Goal: Information Seeking & Learning: Learn about a topic

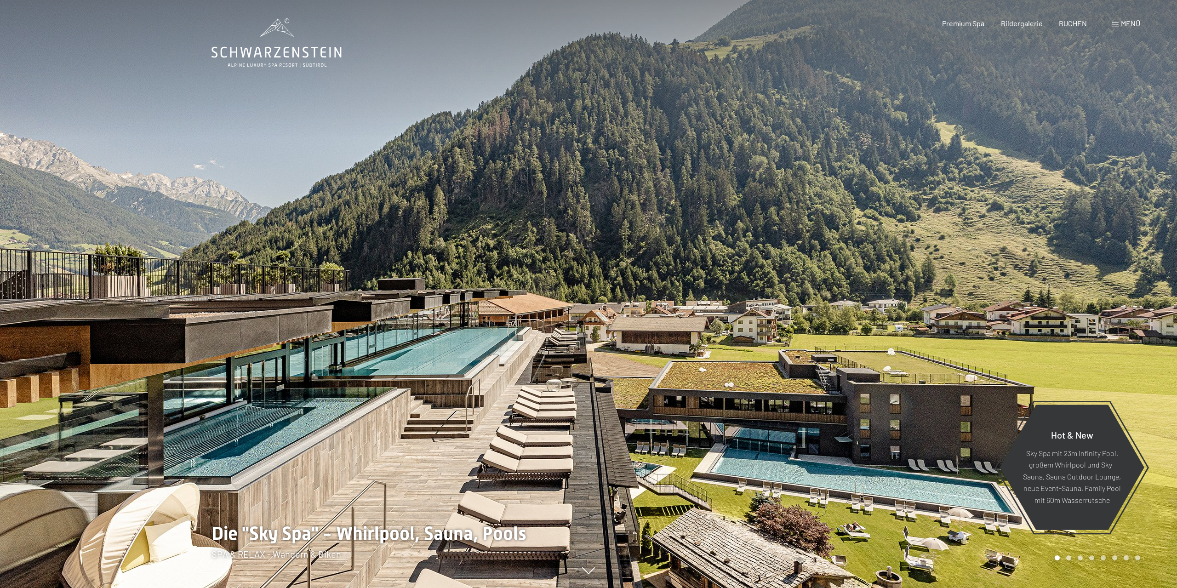
click at [1138, 20] on span "Menü" at bounding box center [1130, 23] width 19 height 9
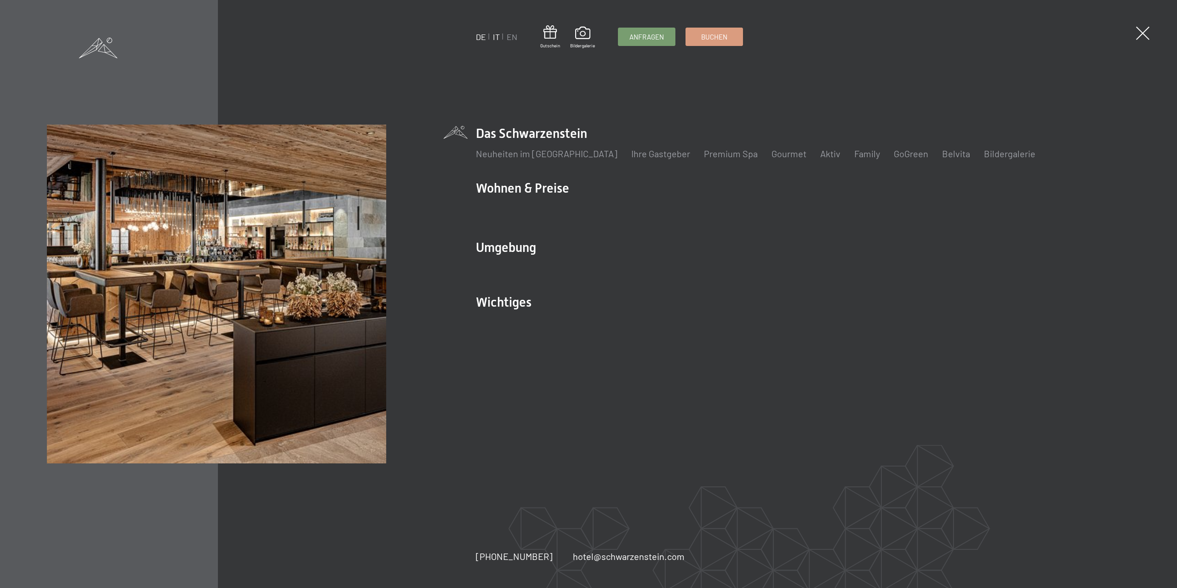
click at [499, 35] on link "IT" at bounding box center [496, 37] width 7 height 10
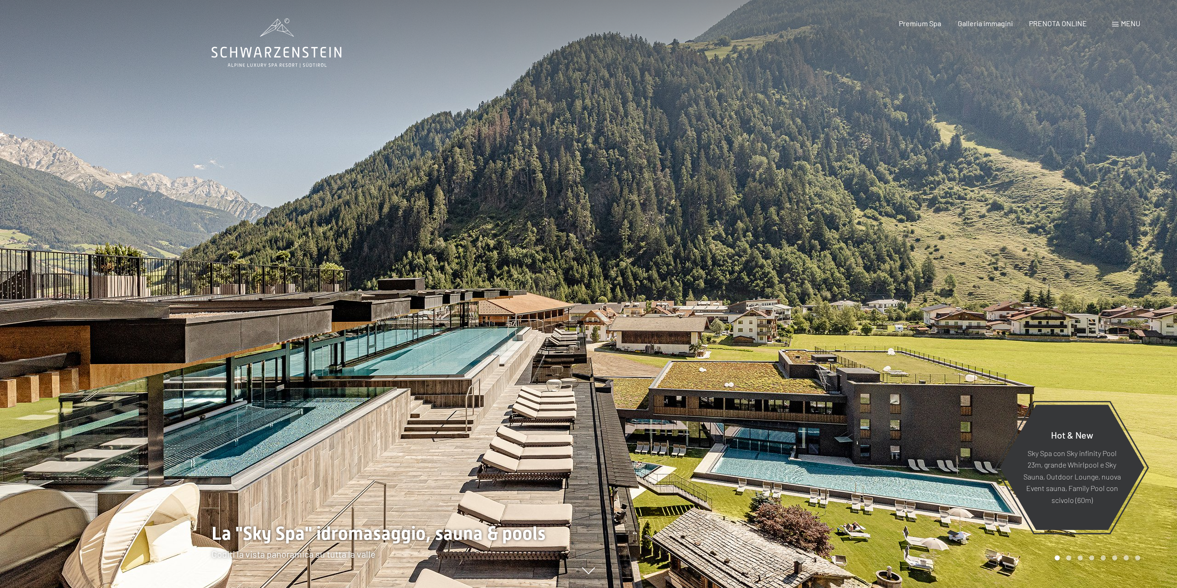
click at [1131, 29] on div "Prenotazione Richiesta Premium Spa Galleria immagini PRENOTA ONLINE Menu DE IT …" at bounding box center [1004, 23] width 274 height 10
click at [1131, 26] on span "Menu" at bounding box center [1130, 23] width 19 height 9
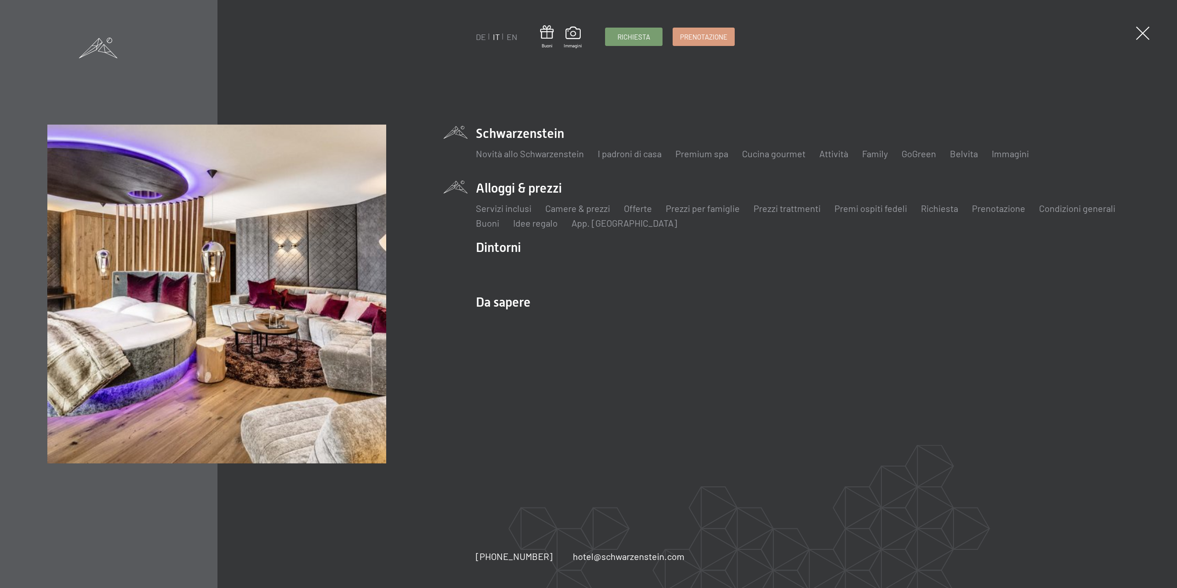
click at [539, 191] on li "Alloggi & prezzi Servizi inclusi Camere & prezzi Lista Offerte Lista Prezzi per…" at bounding box center [803, 204] width 654 height 50
click at [499, 212] on link "Servizi inclusi" at bounding box center [504, 208] width 56 height 11
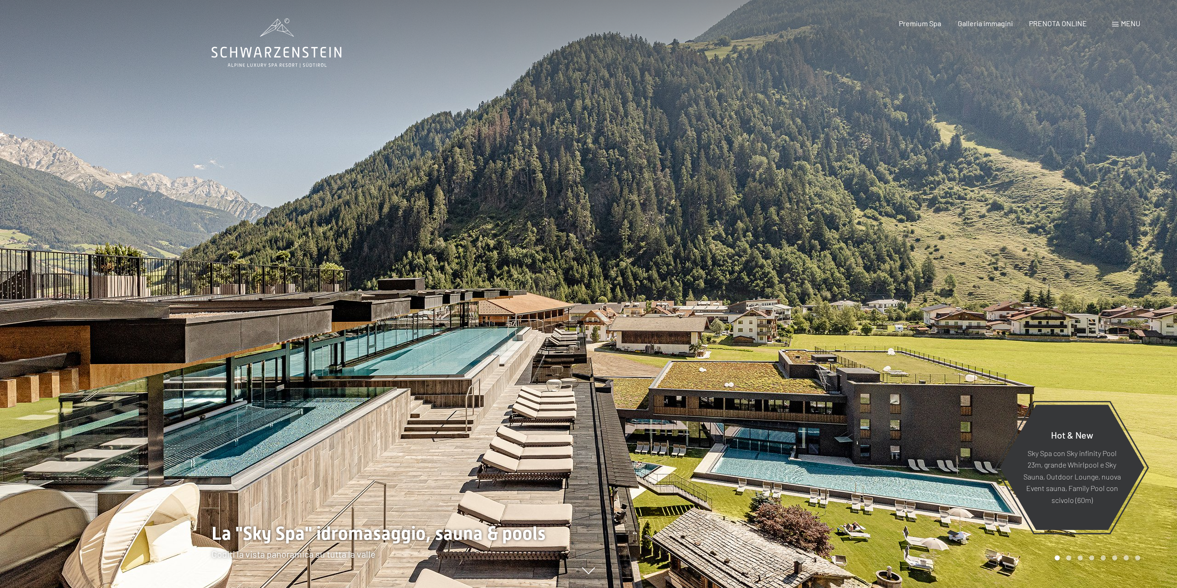
click at [1111, 24] on div "Prenotazione Richiesta Premium Spa Galleria immagini PRENOTA ONLINE Menu DE IT …" at bounding box center [1004, 23] width 274 height 10
click at [1122, 24] on span "Menu" at bounding box center [1130, 23] width 19 height 9
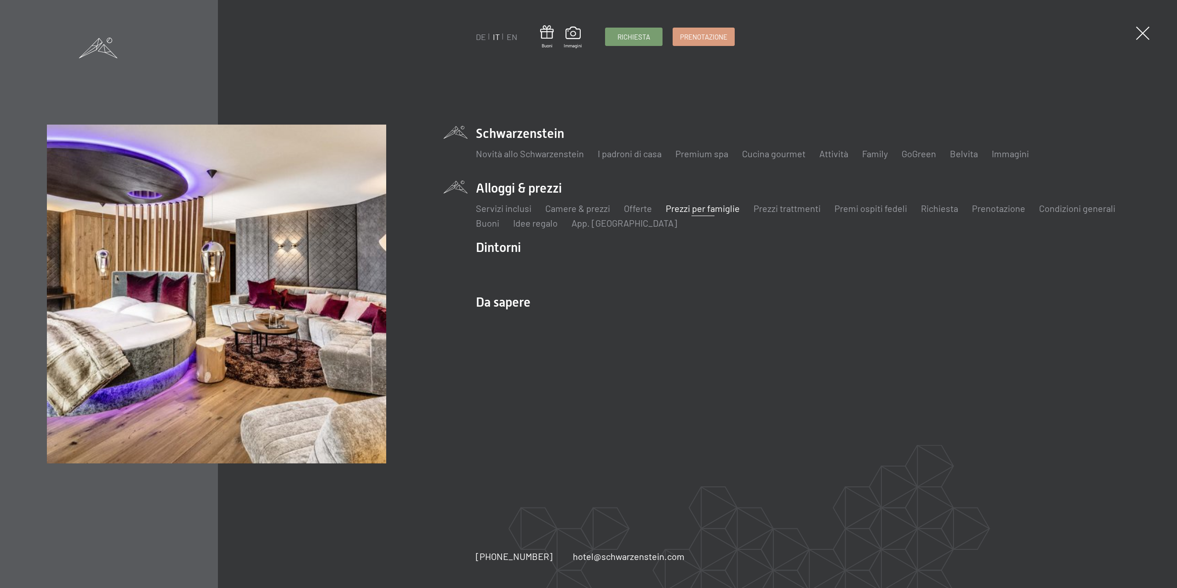
click at [716, 212] on link "Prezzi per famiglie" at bounding box center [703, 208] width 74 height 11
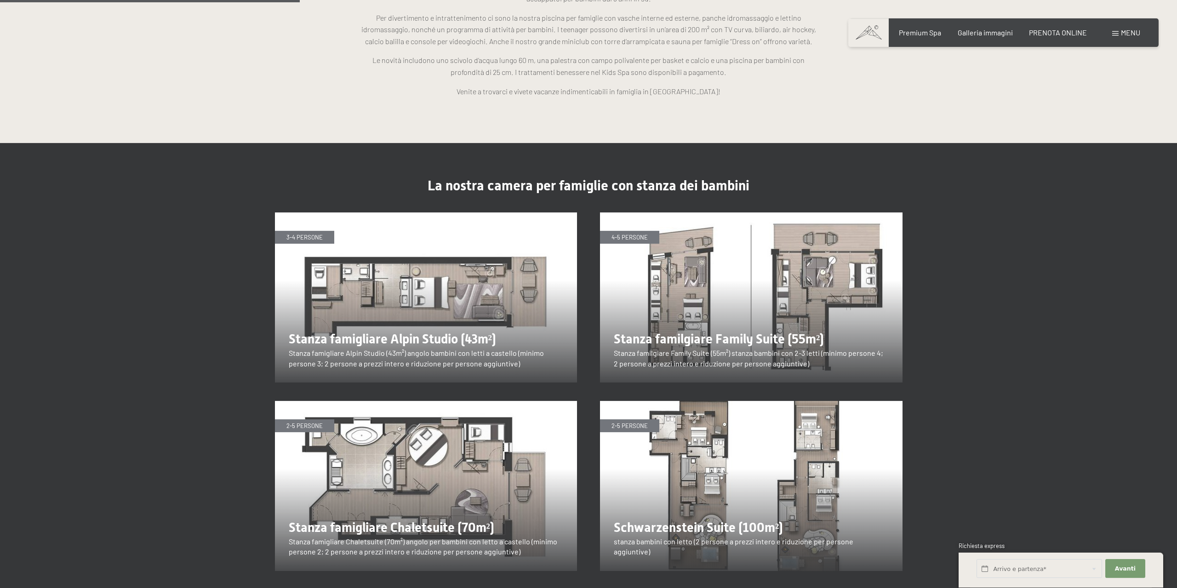
scroll to position [1079, 0]
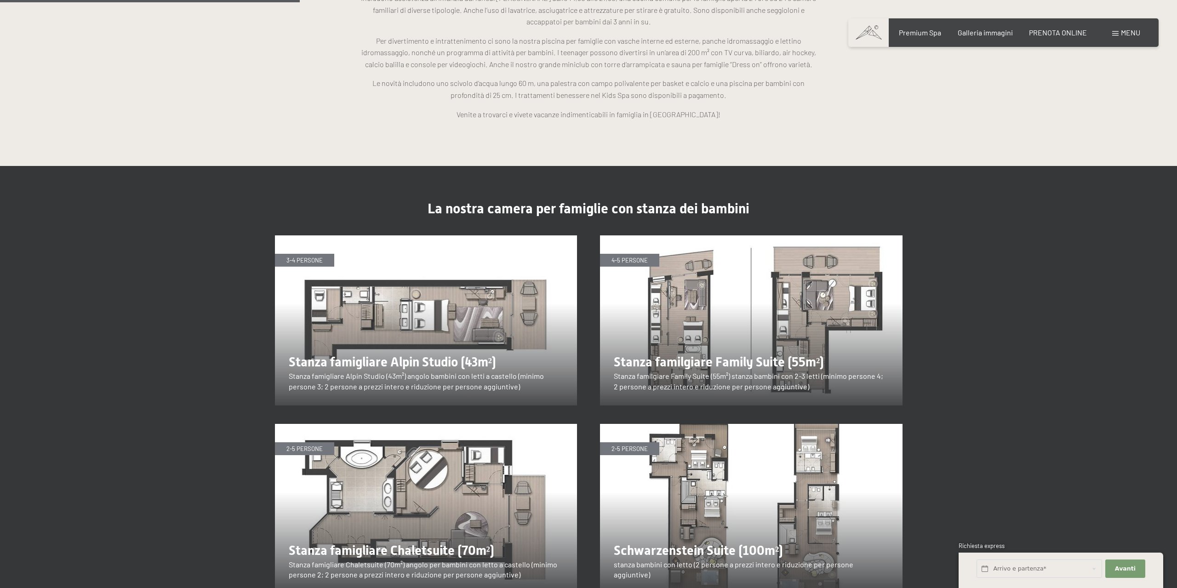
click at [398, 314] on img at bounding box center [426, 320] width 303 height 170
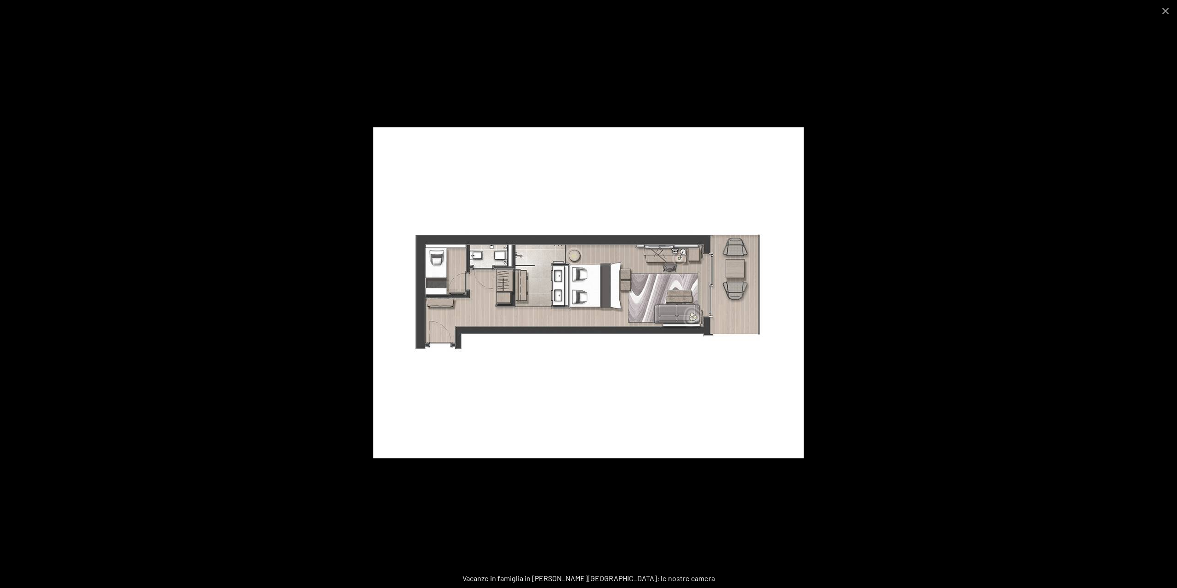
click at [1009, 208] on div at bounding box center [588, 294] width 1177 height 588
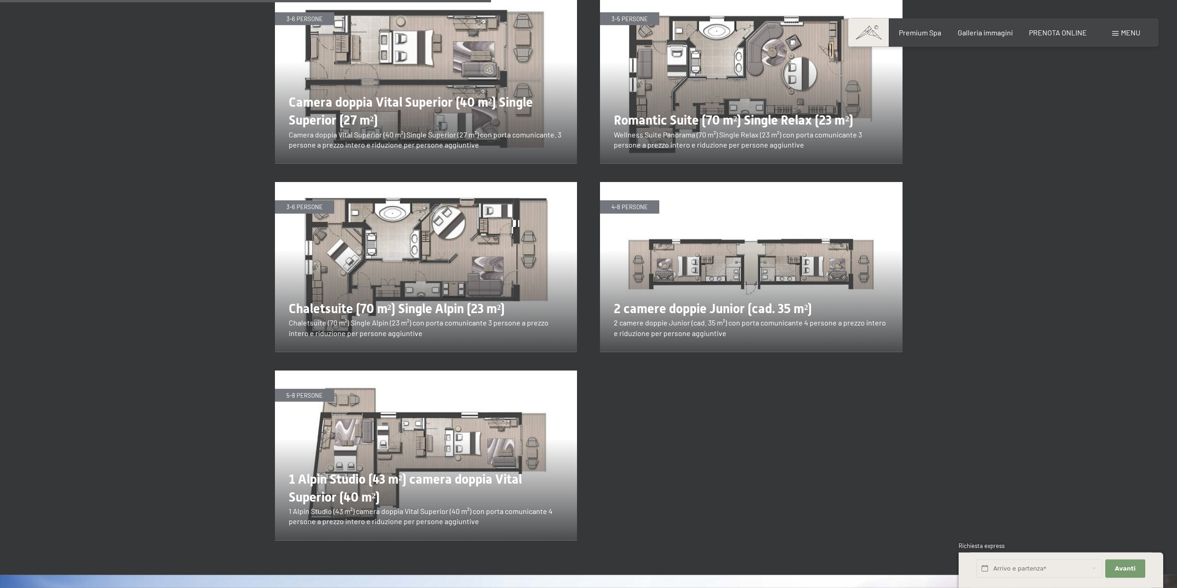
scroll to position [1782, 0]
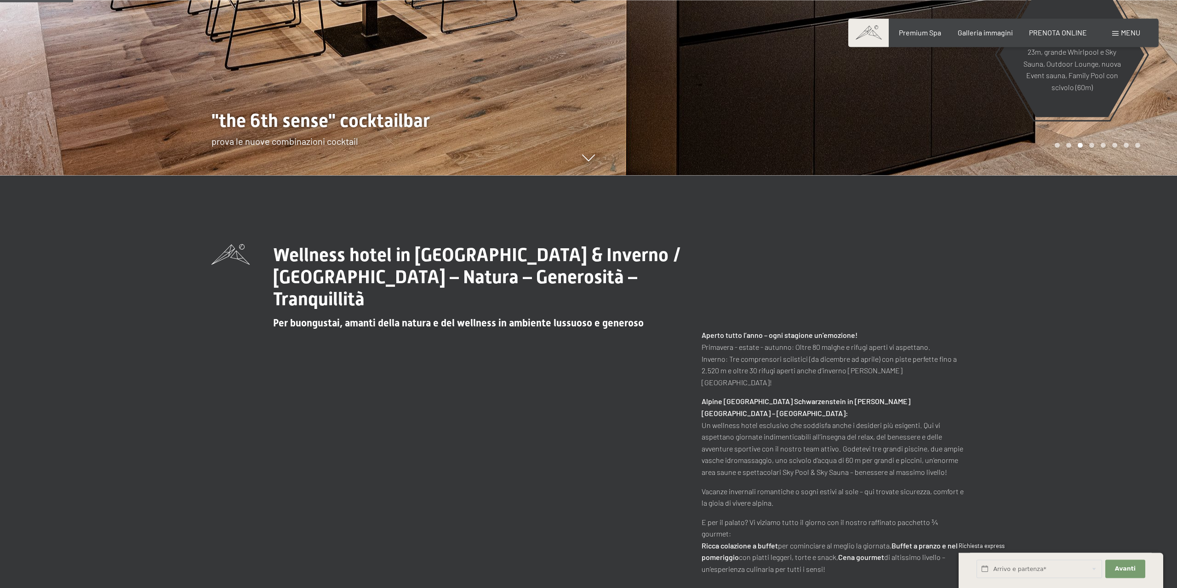
scroll to position [422, 0]
